Goal: Complete application form

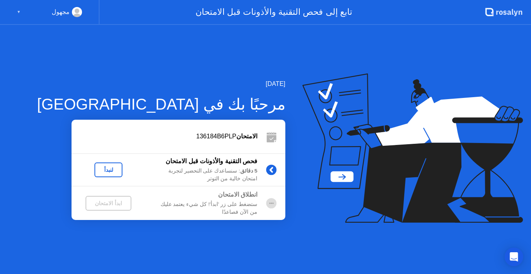
click at [110, 170] on div "لنبدأ" at bounding box center [109, 170] width 22 height 6
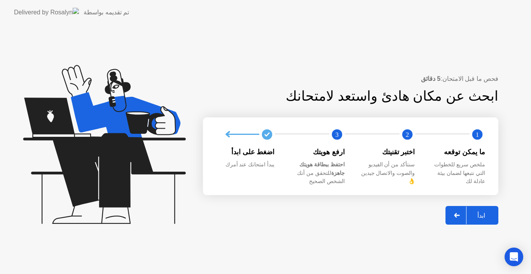
click at [481, 212] on div "ابدأ" at bounding box center [482, 215] width 30 height 7
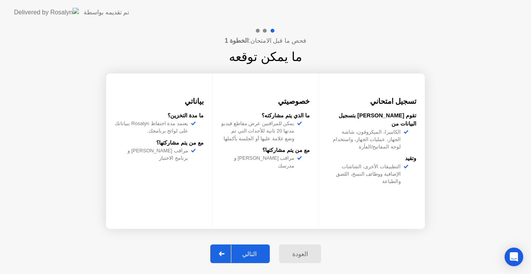
click at [259, 249] on button "التالي" at bounding box center [239, 254] width 59 height 19
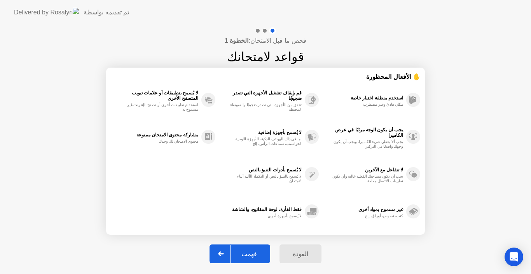
click at [257, 252] on div "فهمت" at bounding box center [249, 253] width 37 height 7
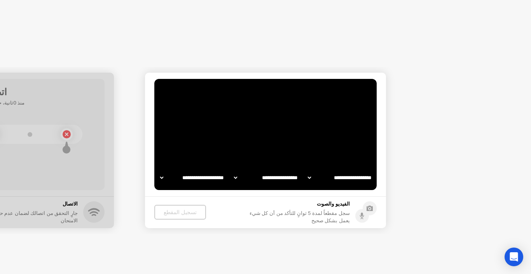
select select "**********"
select select "*******"
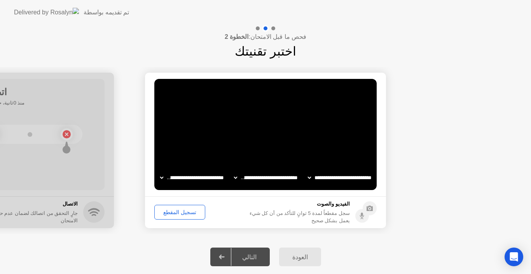
click at [176, 210] on div "تسجيل المقطع" at bounding box center [179, 212] width 45 height 6
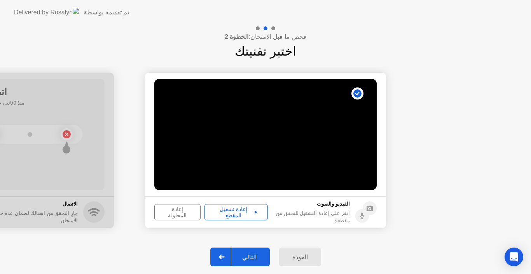
click at [253, 209] on div "إعادة تشغيل المقطع" at bounding box center [236, 212] width 58 height 12
click at [187, 212] on div "إعادة المحاولة" at bounding box center [177, 212] width 41 height 12
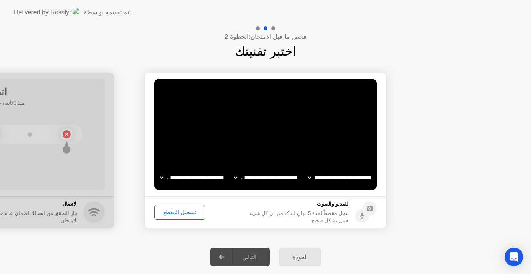
click at [186, 212] on div "تسجيل المقطع" at bounding box center [179, 212] width 45 height 6
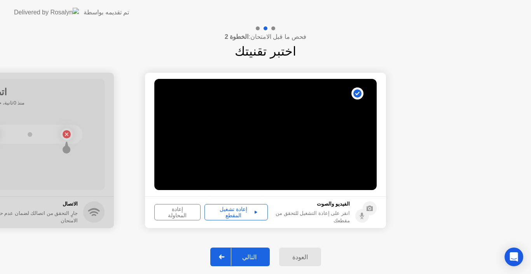
click at [241, 212] on div "إعادة تشغيل المقطع" at bounding box center [236, 212] width 58 height 12
click at [248, 255] on div "التالي" at bounding box center [249, 257] width 36 height 7
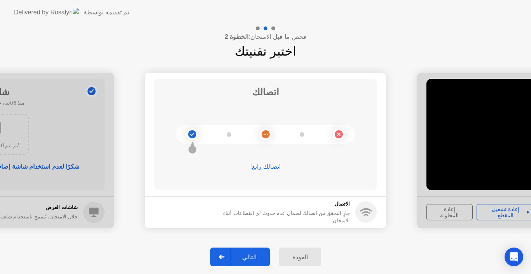
click at [256, 255] on div "التالي" at bounding box center [249, 257] width 36 height 7
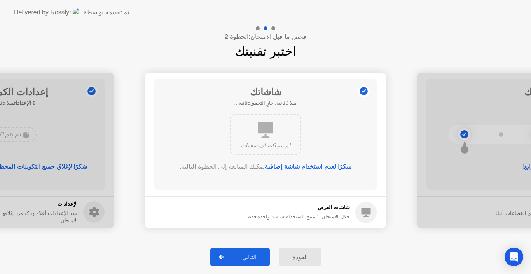
click at [257, 250] on button "التالي" at bounding box center [239, 257] width 59 height 19
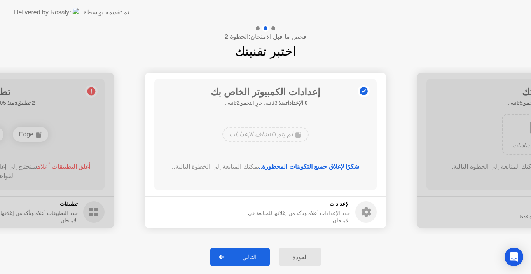
click at [257, 250] on button "التالي" at bounding box center [239, 257] width 59 height 19
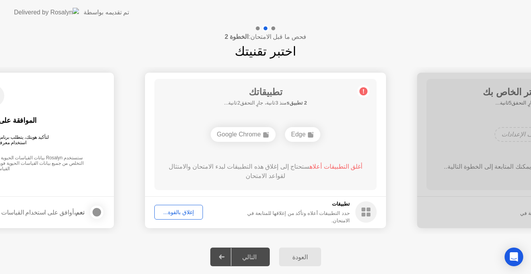
click at [189, 211] on div "إغلاق بالقوة..." at bounding box center [178, 212] width 43 height 6
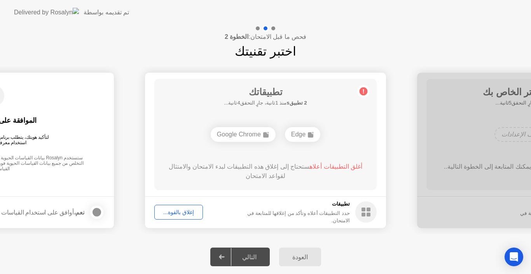
click at [215, 205] on footer "تطبيقات حدد التطبيقات أعلاه وتأكد من إغلاقها للمتابعة في الامتحان. إغلاق بالقوة…" at bounding box center [265, 212] width 241 height 32
click at [252, 258] on div "التالي" at bounding box center [249, 257] width 36 height 7
click at [179, 213] on div "إغلاق بالقوة..." at bounding box center [178, 212] width 43 height 6
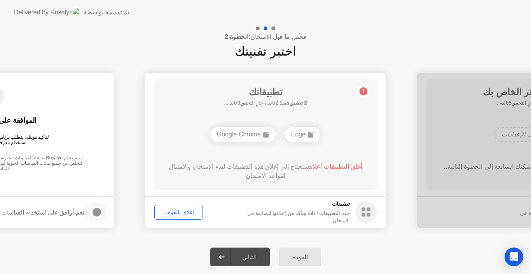
click at [227, 208] on footer "تطبيقات حدد التطبيقات أعلاه وتأكد من إغلاقها للمتابعة في الامتحان. إغلاق بالقوة…" at bounding box center [265, 212] width 241 height 32
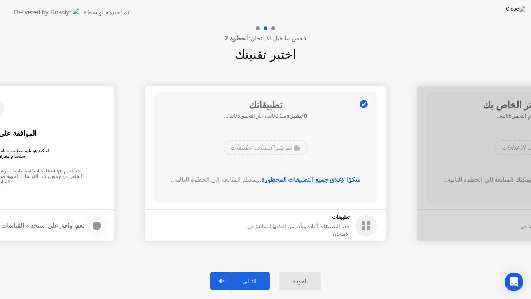
click at [309, 145] on div "لم يتم اكتشاف تطبيقات" at bounding box center [266, 147] width 178 height 21
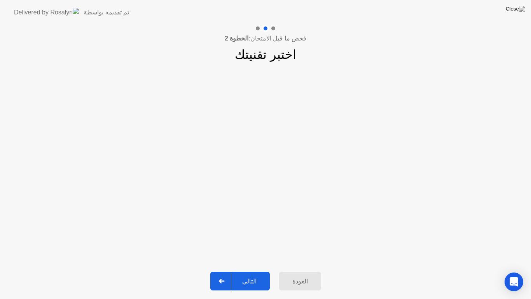
click at [251, 274] on div "التالي" at bounding box center [249, 280] width 36 height 7
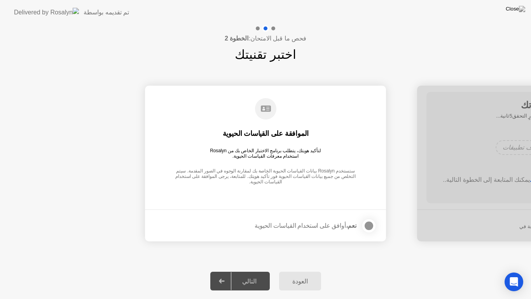
click at [371, 226] on div at bounding box center [368, 225] width 9 height 9
click at [250, 274] on div "التالي" at bounding box center [249, 280] width 36 height 7
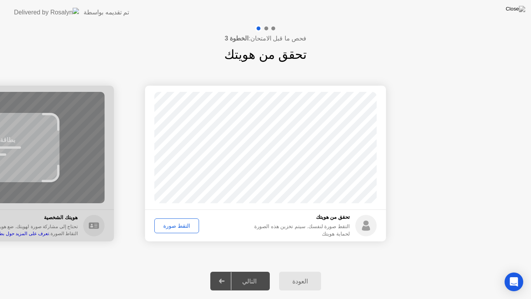
click at [185, 225] on div "التقط صورة" at bounding box center [176, 225] width 39 height 6
click at [253, 274] on div "التالي" at bounding box center [249, 280] width 36 height 7
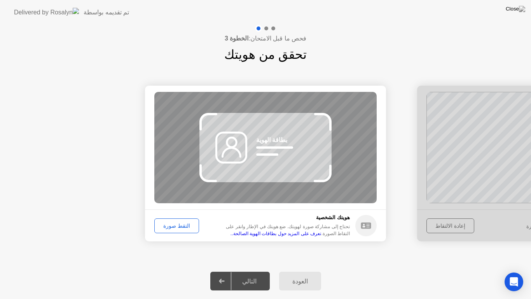
click at [181, 224] on div "التقط صورة" at bounding box center [176, 225] width 39 height 6
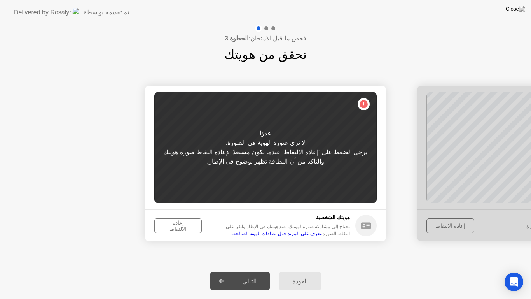
click at [187, 225] on div "إعادة الالتقاط" at bounding box center [178, 225] width 42 height 12
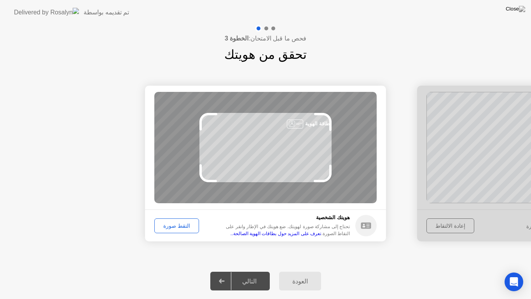
click at [189, 223] on div "التقط صورة" at bounding box center [176, 225] width 39 height 6
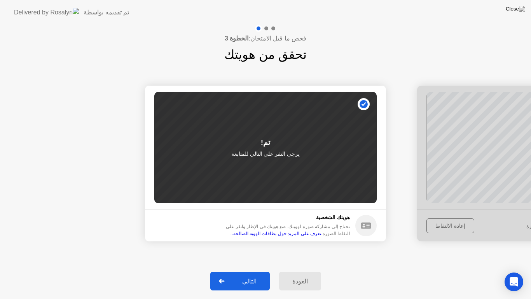
click at [255, 274] on div "التالي" at bounding box center [249, 280] width 36 height 7
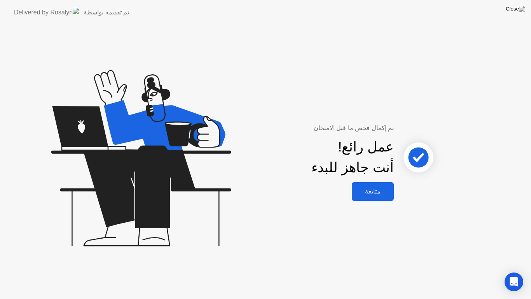
click at [371, 191] on div "متابعة" at bounding box center [372, 190] width 37 height 7
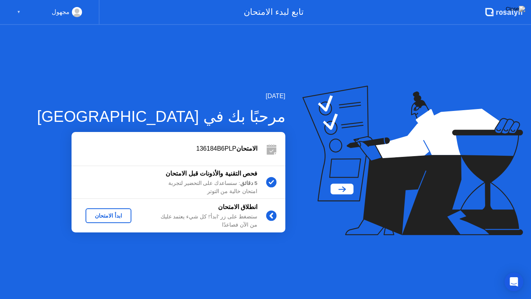
click at [110, 216] on div "ابدأ الامتحان" at bounding box center [109, 215] width 40 height 6
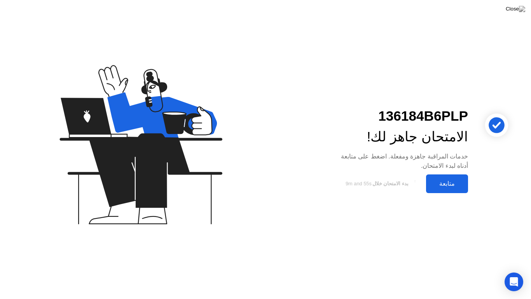
click at [441, 185] on div "متابعة" at bounding box center [447, 183] width 37 height 7
